Goal: Task Accomplishment & Management: Use online tool/utility

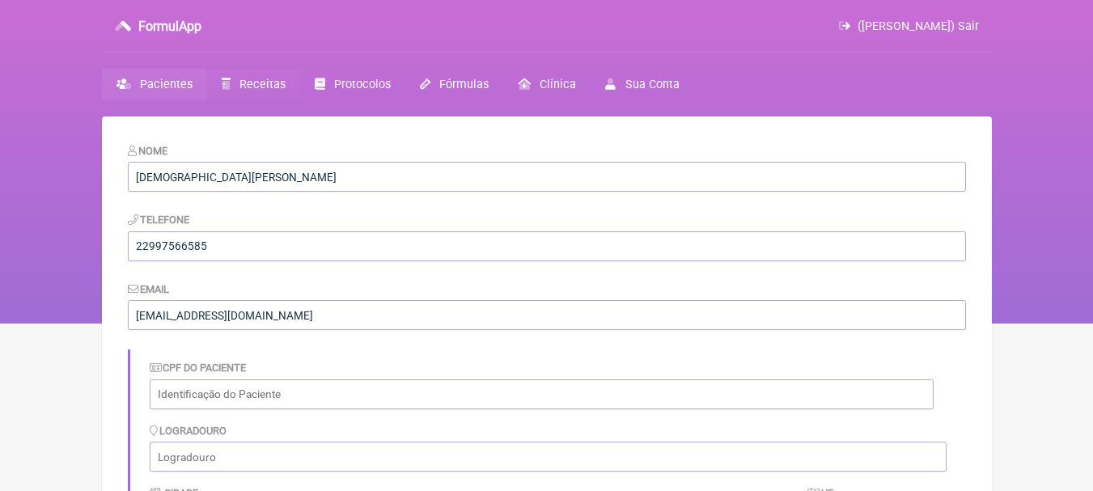
click at [253, 86] on span "Receitas" at bounding box center [262, 85] width 46 height 14
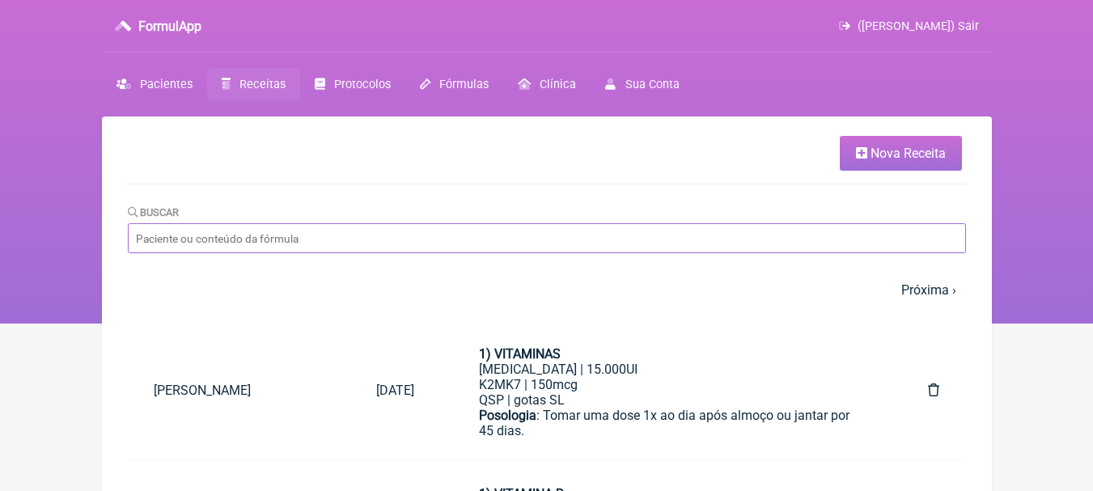
click at [307, 242] on input "Buscar" at bounding box center [547, 238] width 838 height 30
click at [910, 163] on link "Nova Receita" at bounding box center [900, 153] width 122 height 35
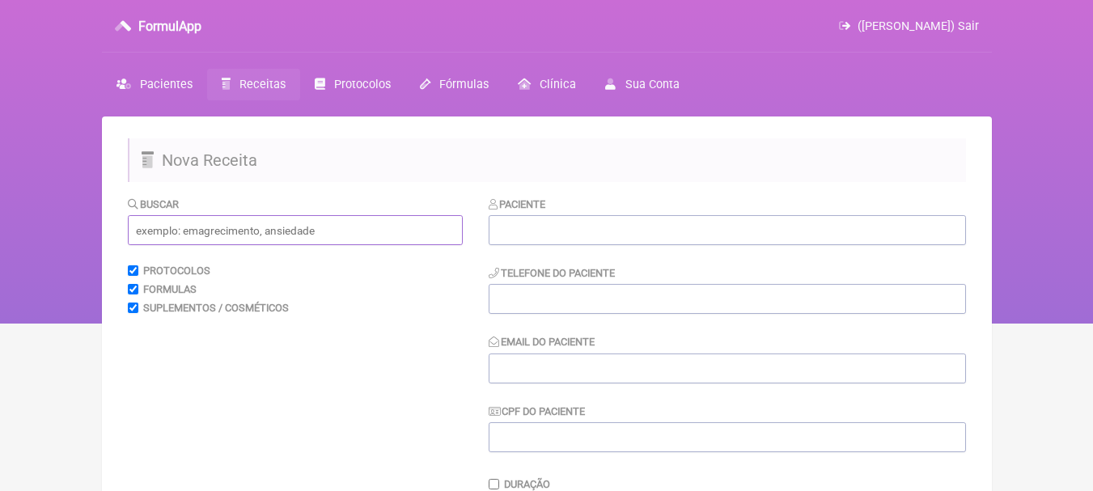
click at [404, 229] on input "text" at bounding box center [295, 230] width 335 height 30
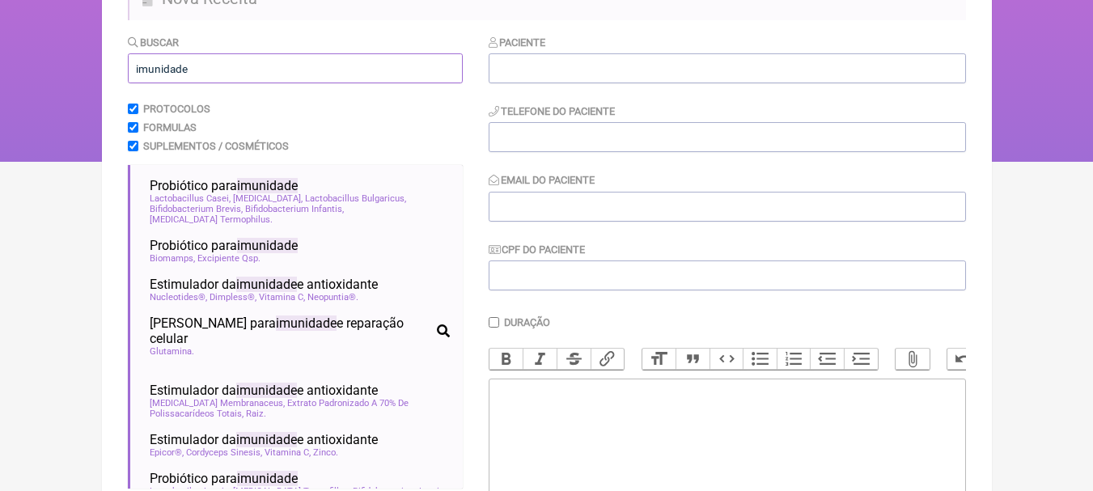
type input "imunidade"
click at [0, 162] on html "FormulApp ([PERSON_NAME]) Sair [GEOGRAPHIC_DATA] Receitas Protocolos Fórmulas […" at bounding box center [546, -1] width 1093 height 323
